Goal: Information Seeking & Learning: Compare options

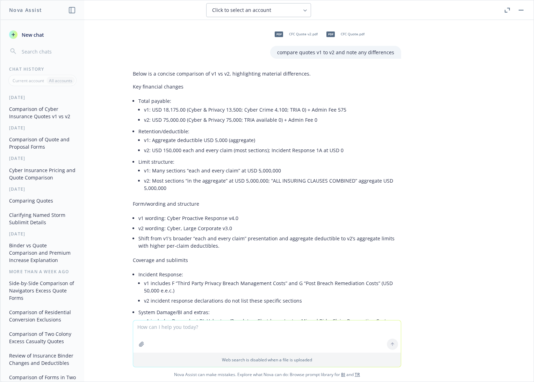
scroll to position [6615, 0]
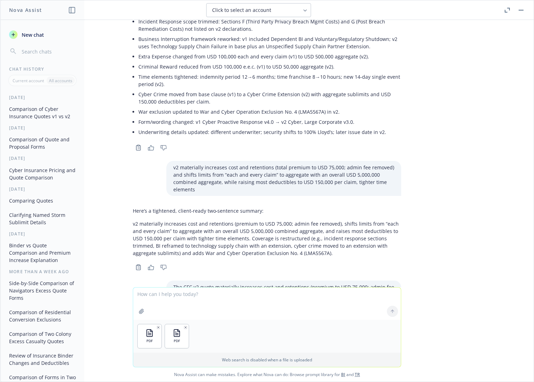
click at [189, 295] on textarea at bounding box center [267, 303] width 268 height 32
type textarea "compare these 2 quotes and not any changes in forms"
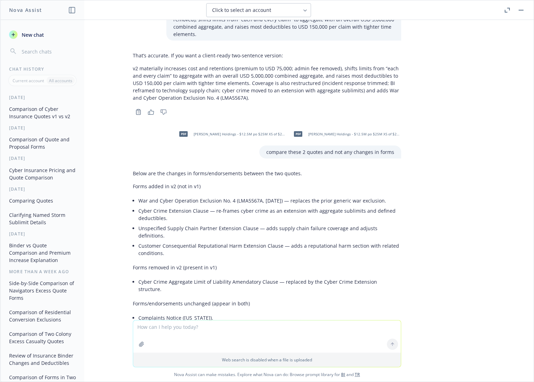
scroll to position [6908, 0]
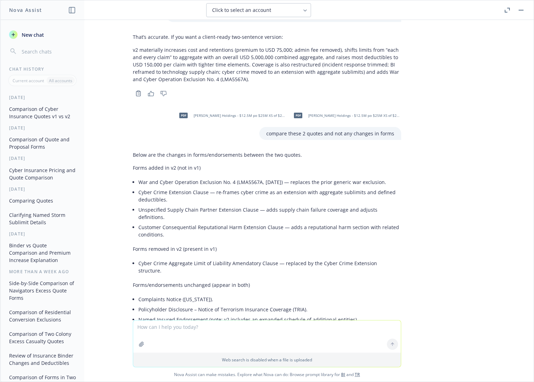
click at [461, 179] on div "pdf CFC Quote v2.pdf pdf CFC Quote.pdf compare quotes v1 to v2 and note any dif…" at bounding box center [266, 170] width 533 height 300
click at [261, 187] on li "Cyber Crime Extension Clause — re-frames cyber crime as an extension with aggre…" at bounding box center [269, 195] width 263 height 17
drag, startPoint x: 229, startPoint y: 92, endPoint x: 253, endPoint y: 97, distance: 24.7
click at [253, 177] on li "War and Cyber Operation Exclusion No. 4 (LMA5567A, [DATE]) — replaces the prior…" at bounding box center [269, 182] width 263 height 10
copy li "LMA5567A"
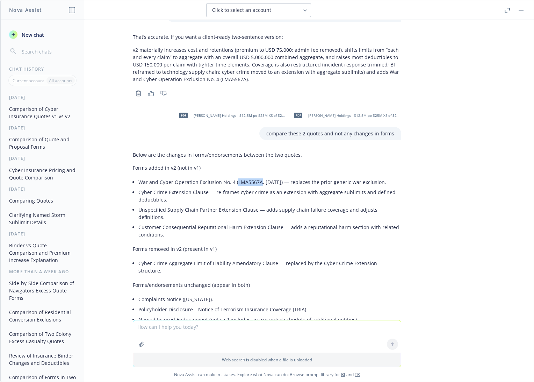
drag, startPoint x: 480, startPoint y: 214, endPoint x: 442, endPoint y: 186, distance: 47.2
click at [480, 214] on div "pdf CFC Quote v2.pdf pdf CFC Quote.pdf compare quotes v1 to v2 and note any dif…" at bounding box center [266, 170] width 533 height 300
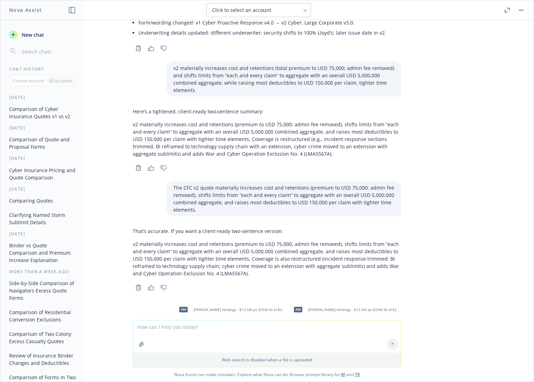
click at [36, 36] on span "New chat" at bounding box center [32, 34] width 24 height 7
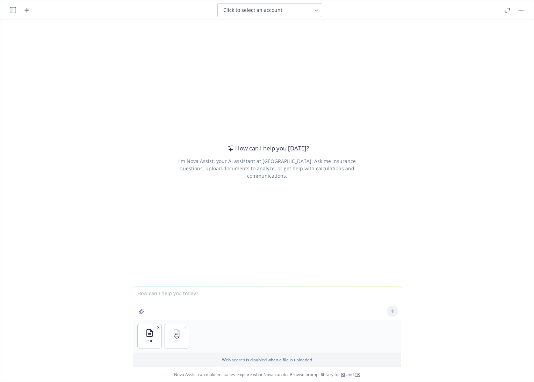
click at [194, 301] on textarea at bounding box center [267, 303] width 268 height 33
type textarea "compare these 2 quotes and note any changes in forms"
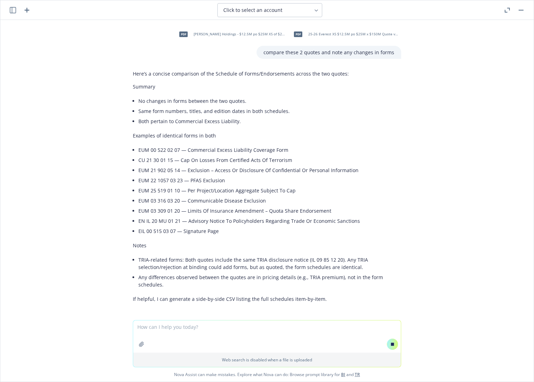
scroll to position [7, 0]
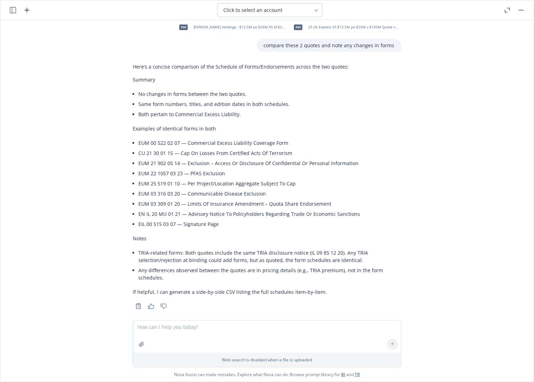
click at [232, 93] on li "No changes in forms between the two quotes." at bounding box center [269, 94] width 263 height 10
drag, startPoint x: 241, startPoint y: 93, endPoint x: 132, endPoint y: 94, distance: 109.4
click at [138, 94] on li "No changes in forms between the two quotes." at bounding box center [269, 94] width 263 height 10
copy li "No changes in forms between the two quotes."
